Goal: Task Accomplishment & Management: Use online tool/utility

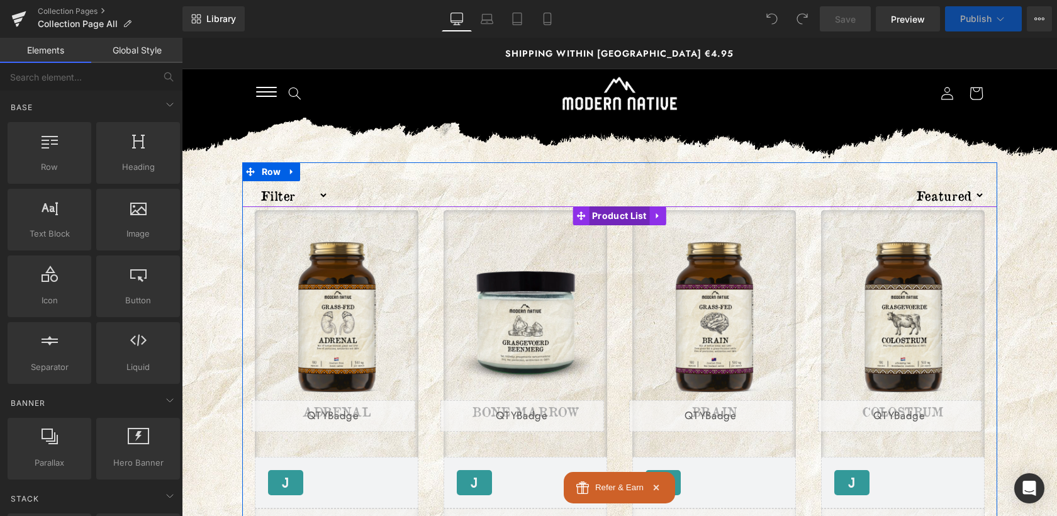
click at [615, 216] on span "Product List" at bounding box center [619, 215] width 61 height 19
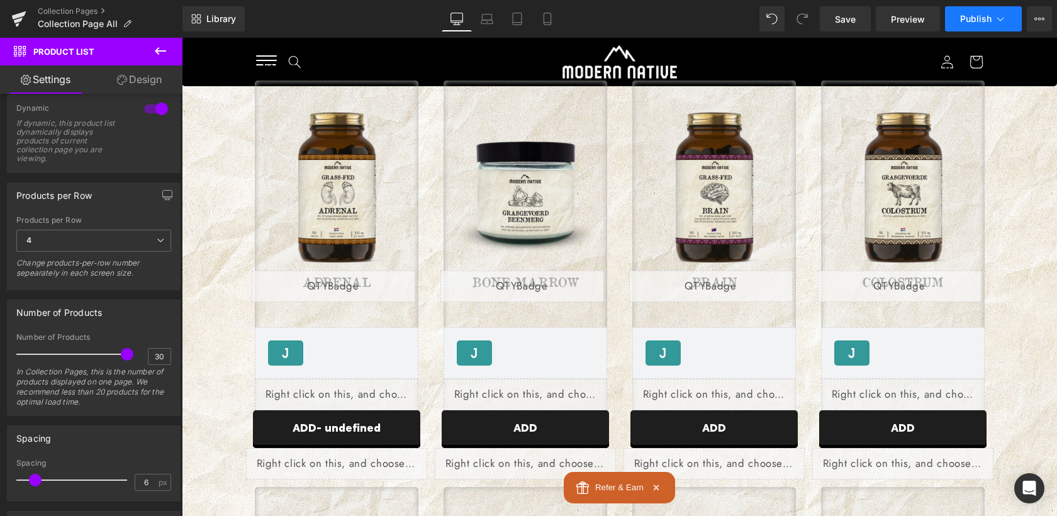
scroll to position [423, 0]
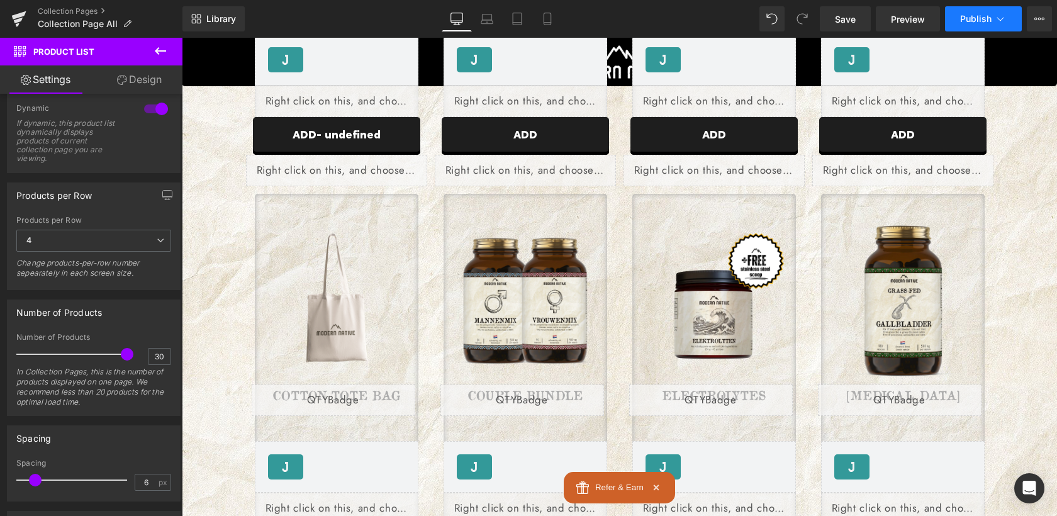
click at [994, 24] on icon at bounding box center [1000, 19] width 13 height 13
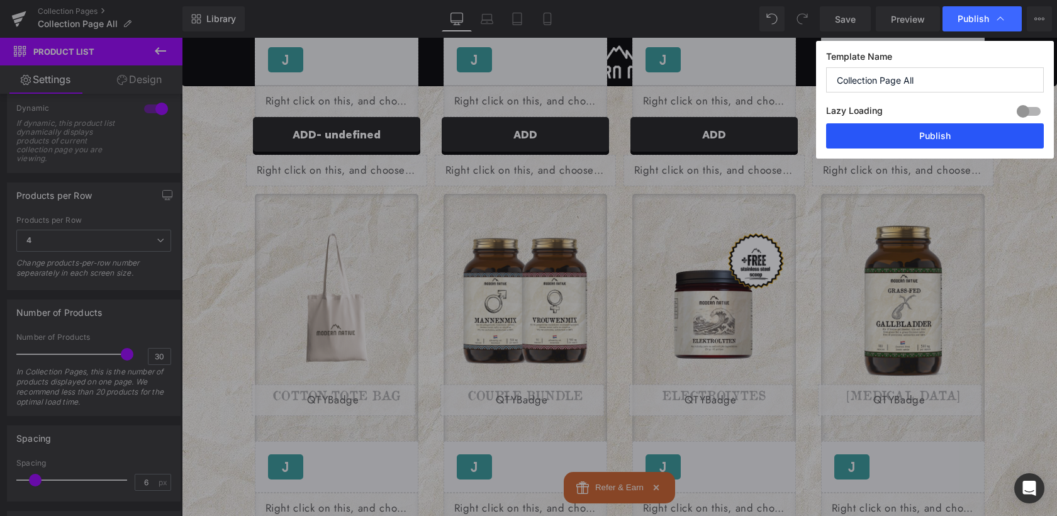
click at [951, 138] on button "Publish" at bounding box center [935, 135] width 218 height 25
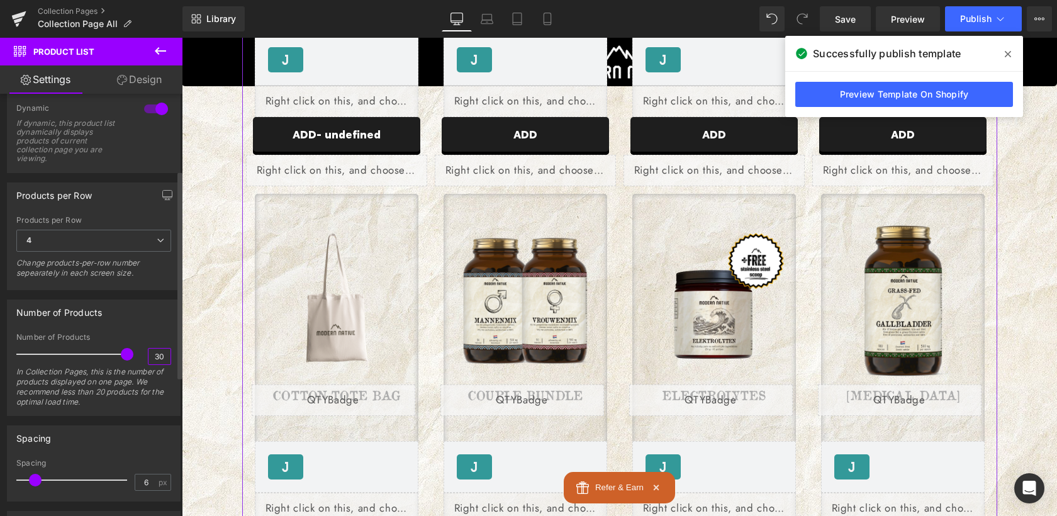
click at [152, 355] on input "30" at bounding box center [159, 356] width 22 height 16
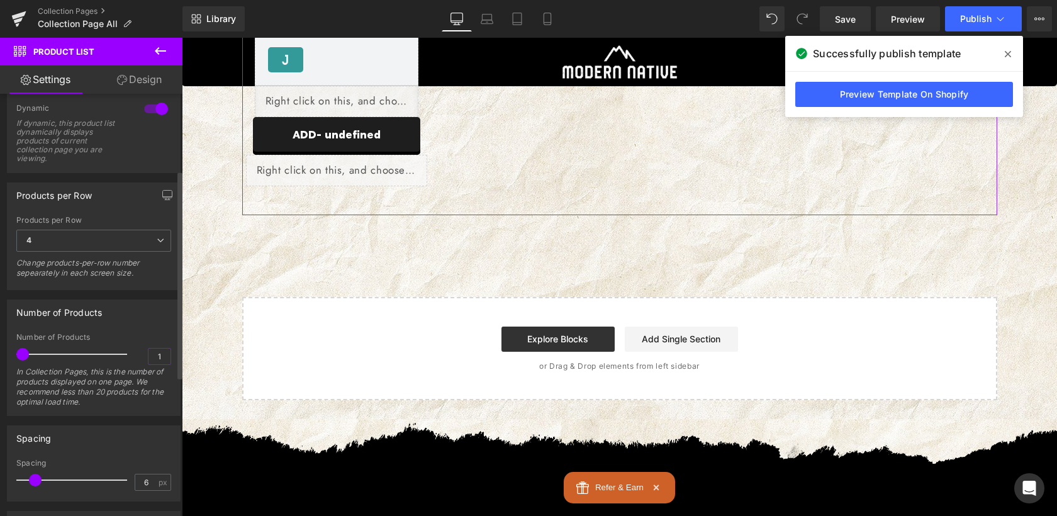
click at [153, 354] on input "1" at bounding box center [159, 356] width 22 height 16
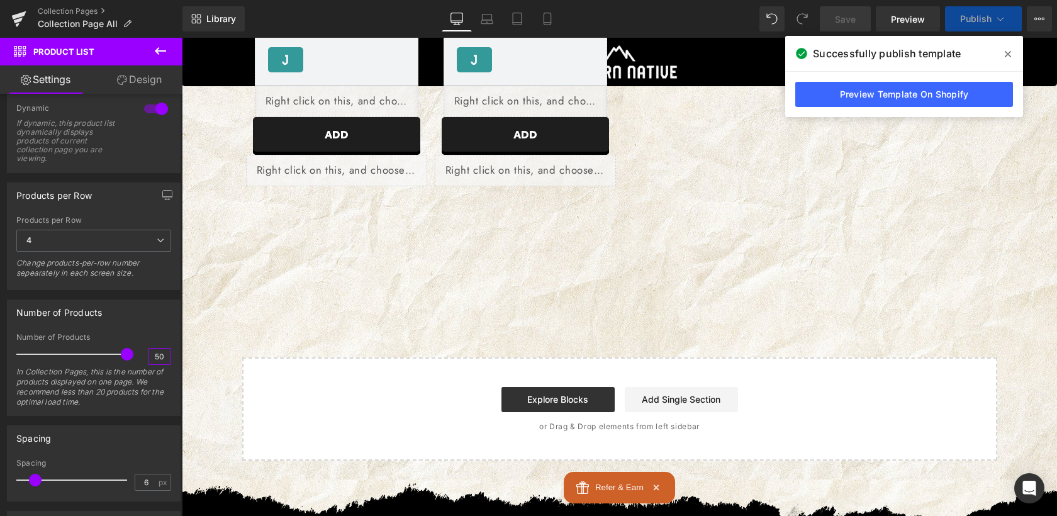
type input "50"
click at [976, 25] on button "Publish" at bounding box center [983, 18] width 77 height 25
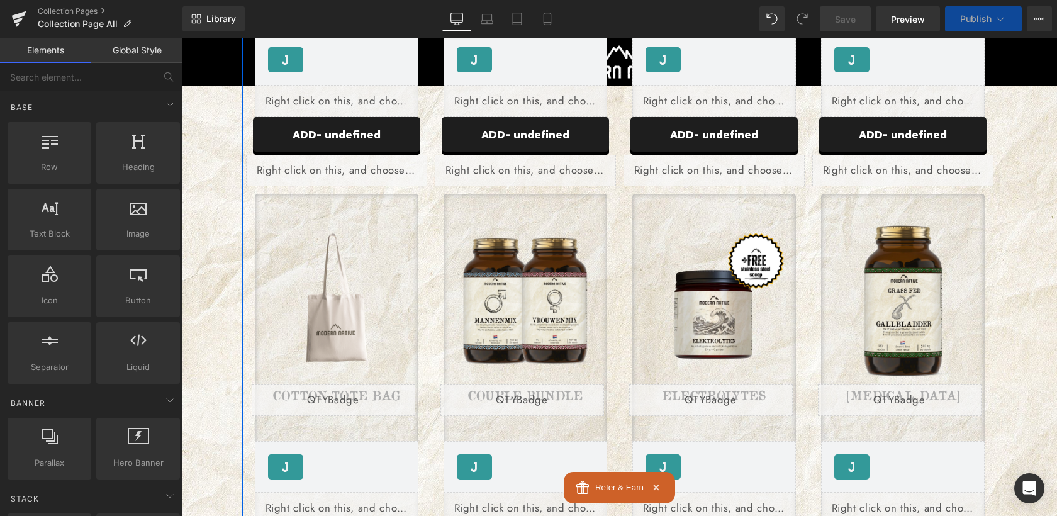
scroll to position [0, 0]
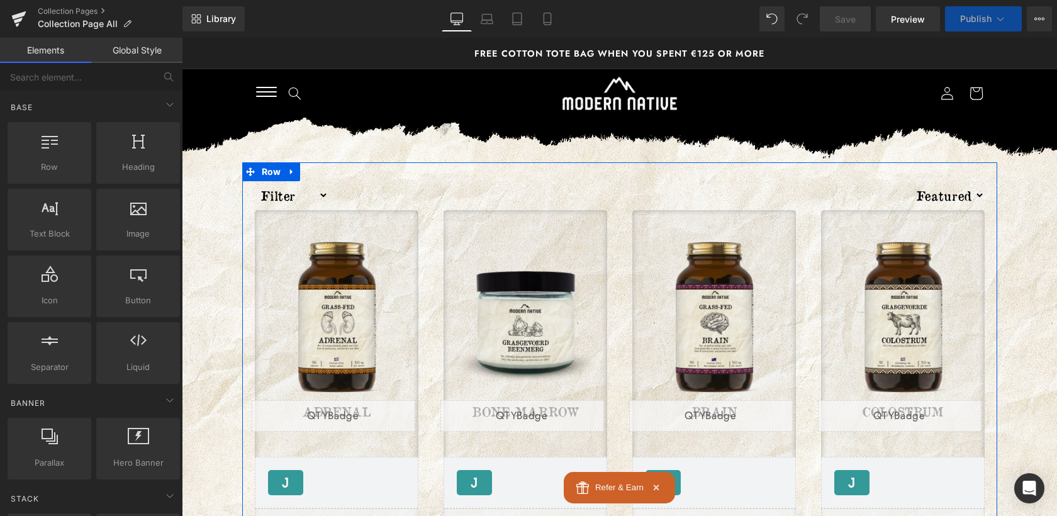
click at [616, 209] on div "Sale Off (P) Image BONE MARROW (P) Title Liquid [DOMAIN_NAME] Reviews - Star Ba…" at bounding box center [525, 409] width 189 height 407
click at [616, 209] on span "Product List" at bounding box center [619, 215] width 61 height 19
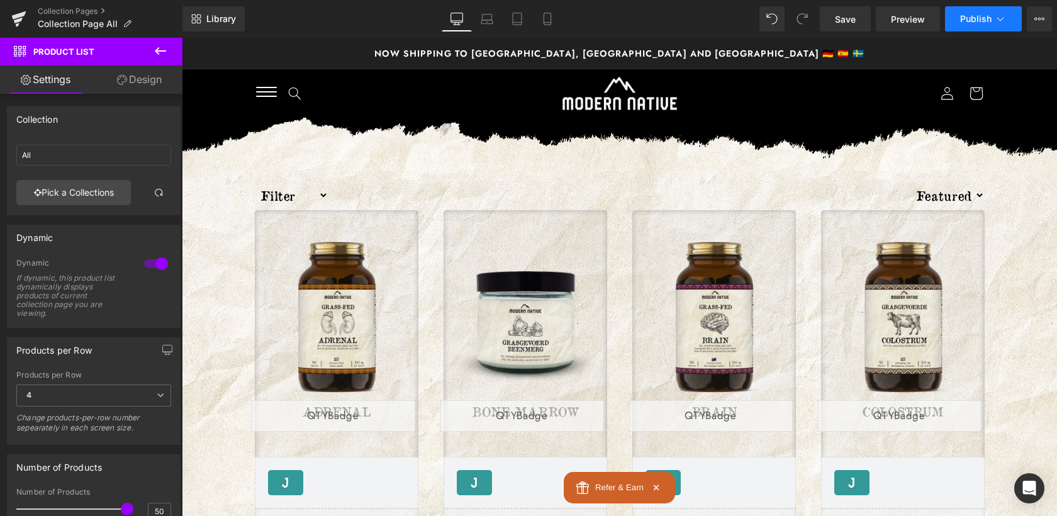
click at [991, 14] on button "Publish" at bounding box center [983, 18] width 77 height 25
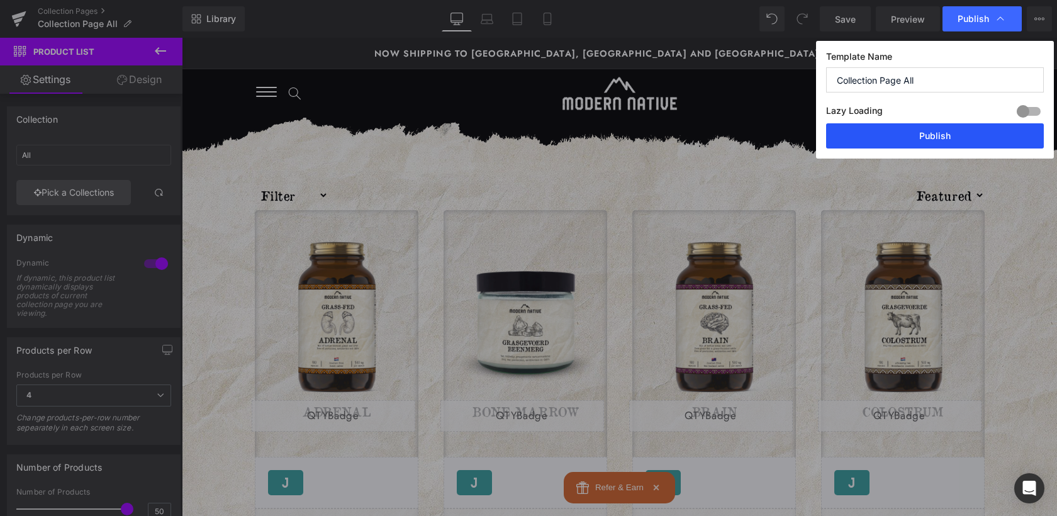
click at [939, 131] on button "Publish" at bounding box center [935, 135] width 218 height 25
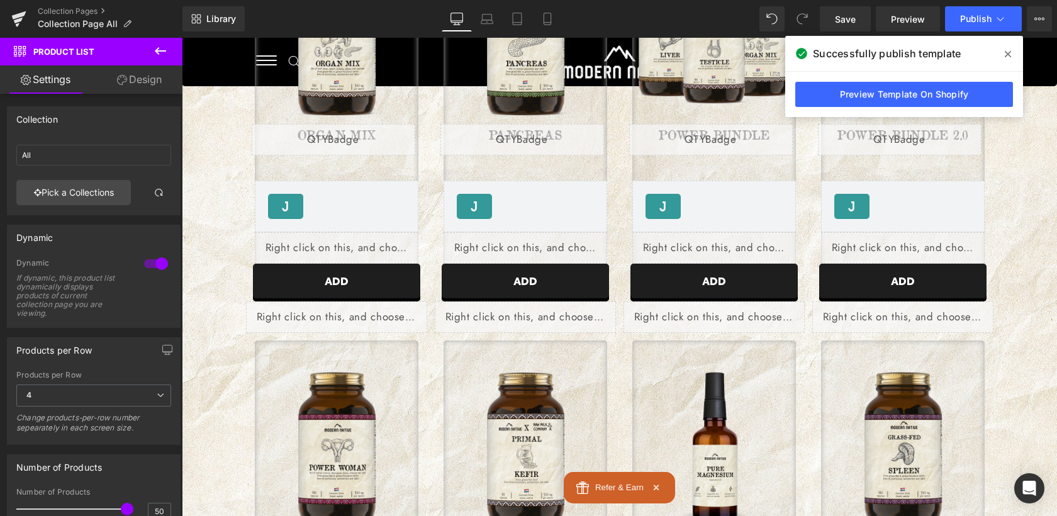
scroll to position [1920, 0]
